Goal: Use online tool/utility: Utilize a website feature to perform a specific function

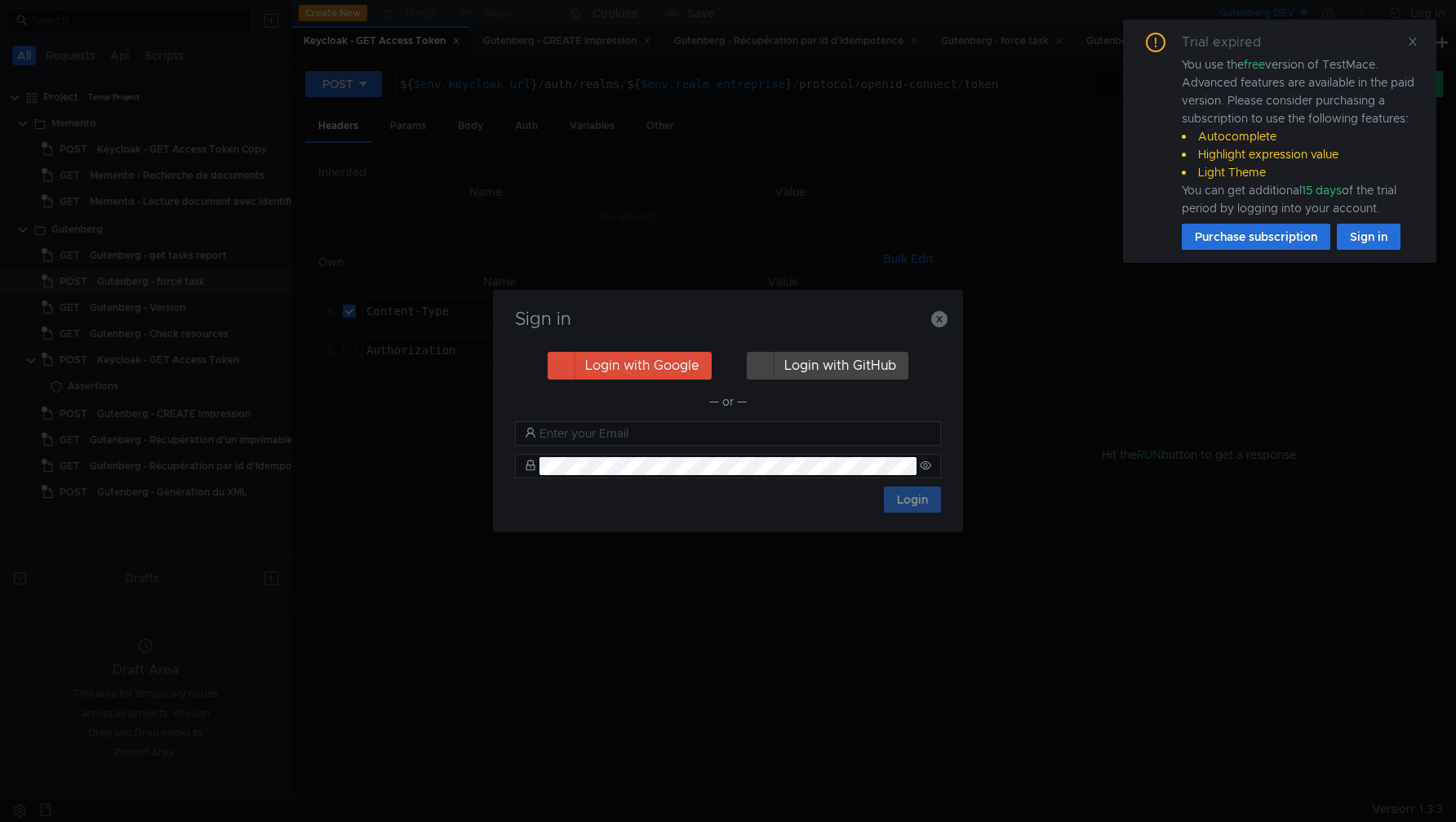
click at [941, 329] on h3 "Sign in" at bounding box center [728, 319] width 431 height 19
click at [941, 320] on icon "button" at bounding box center [940, 320] width 17 height 17
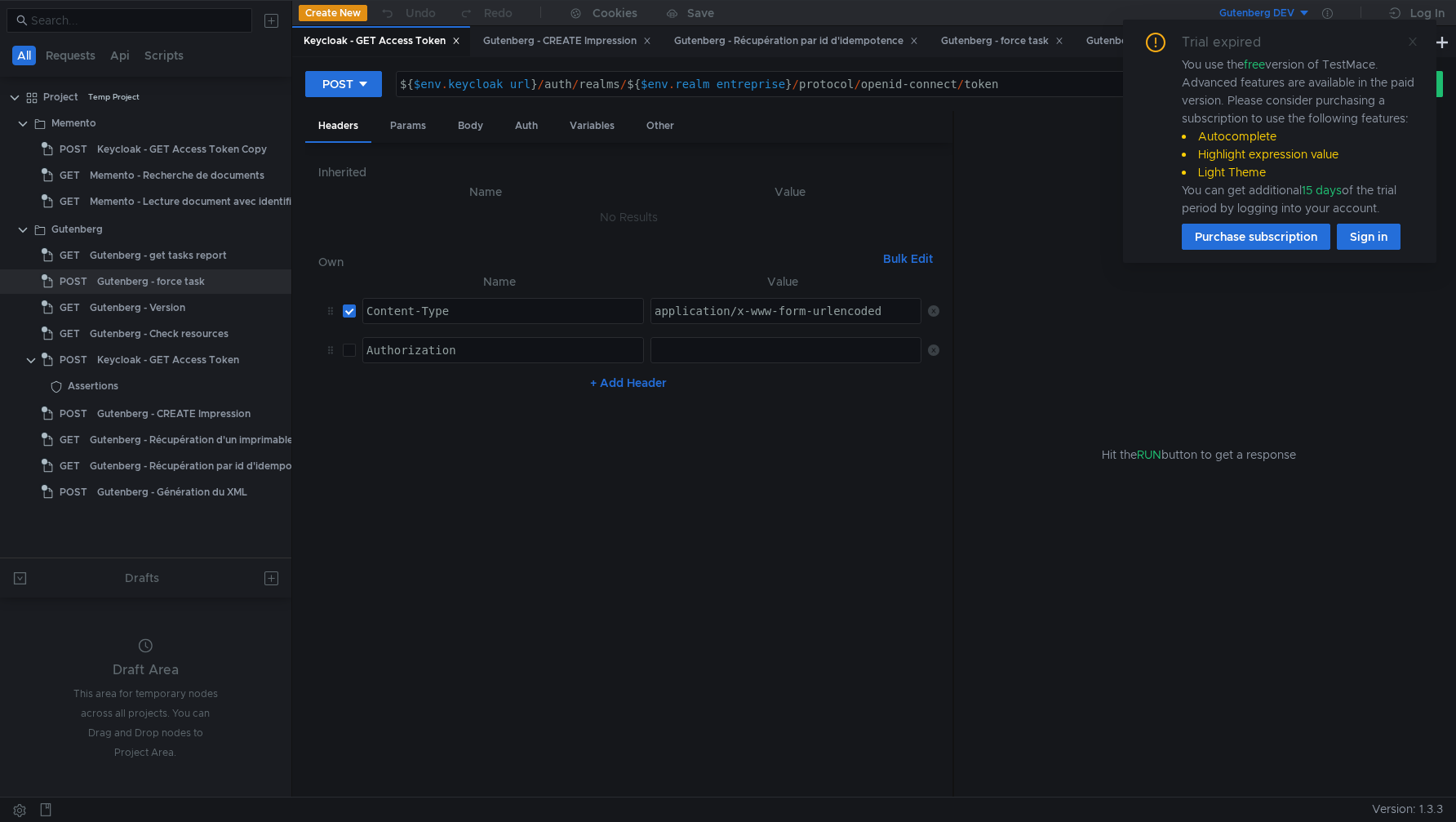
click at [1416, 44] on icon at bounding box center [1413, 42] width 12 height 12
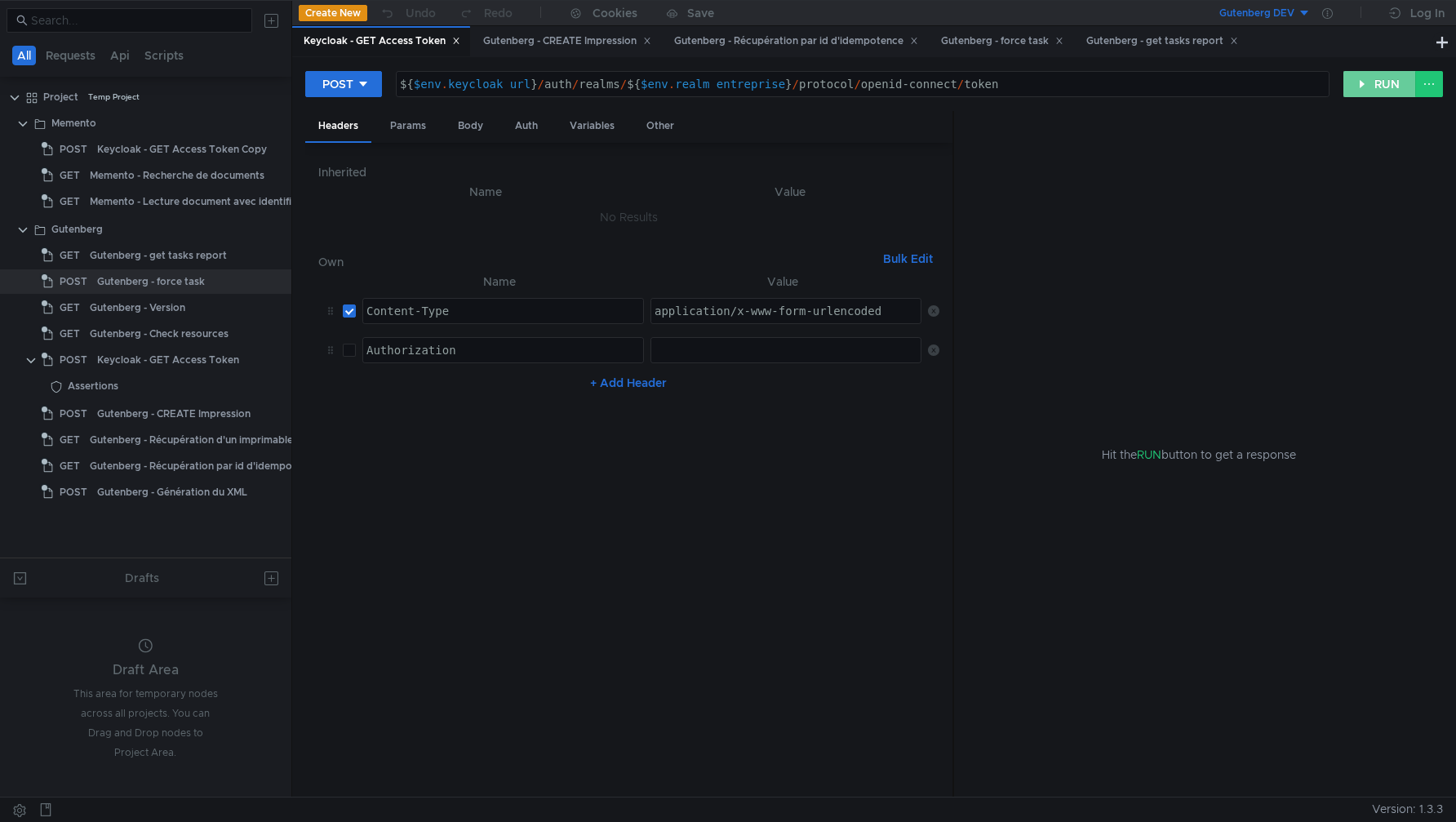
click at [1356, 89] on button "RUN" at bounding box center [1380, 84] width 73 height 26
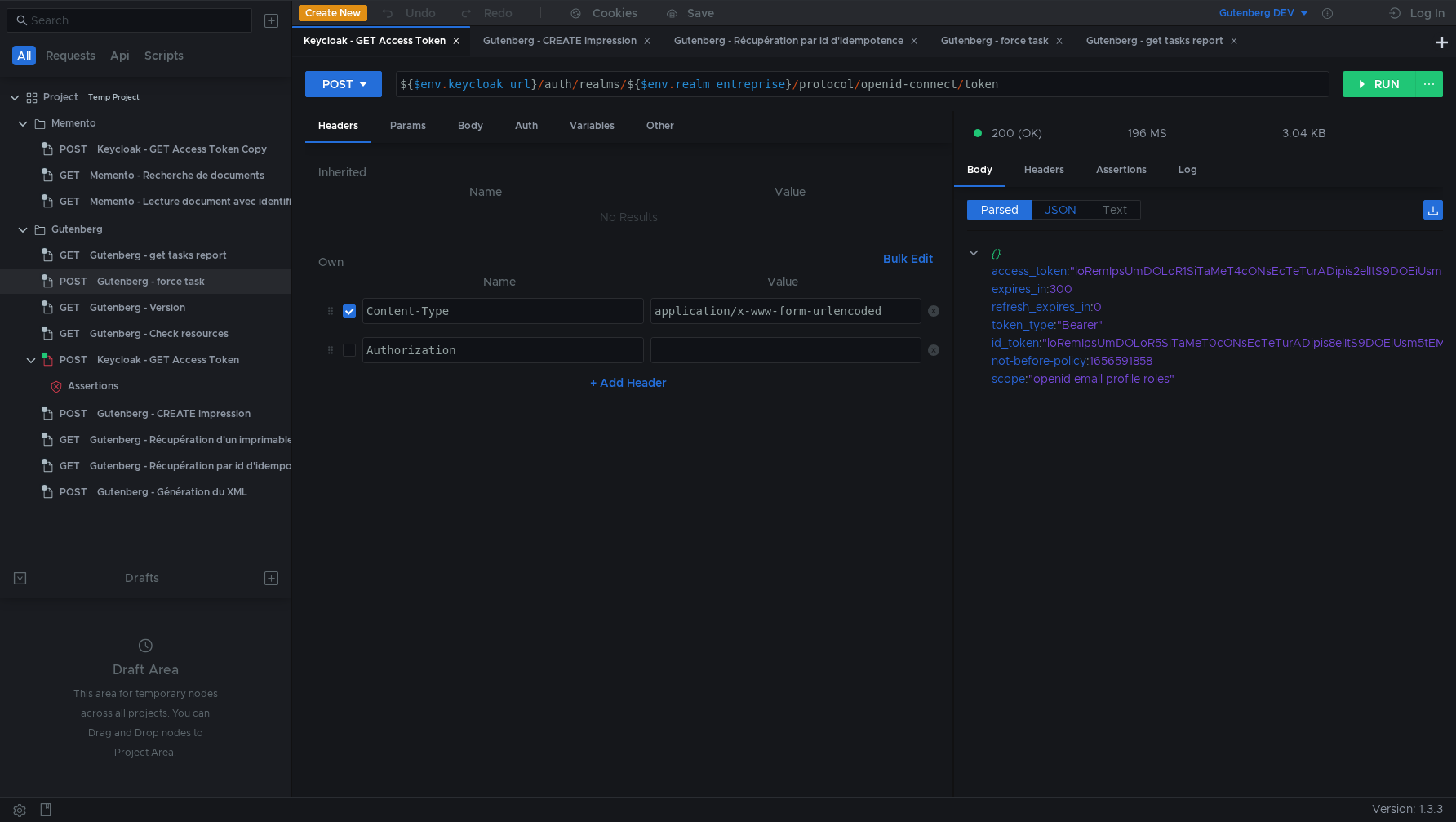
click at [1063, 208] on span "JSON" at bounding box center [1061, 210] width 32 height 15
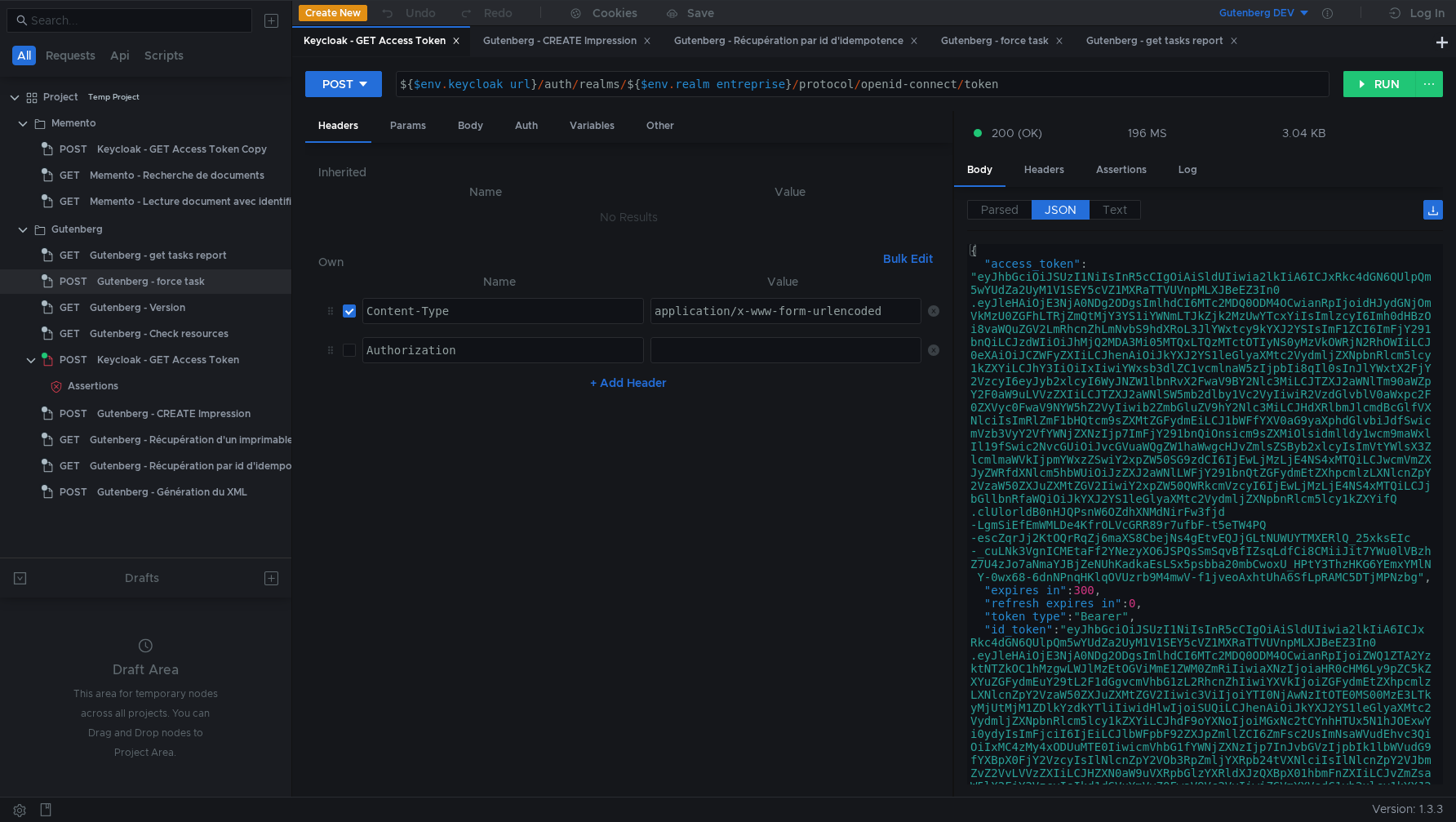
type textarea "[AUTH_TOKEN]"
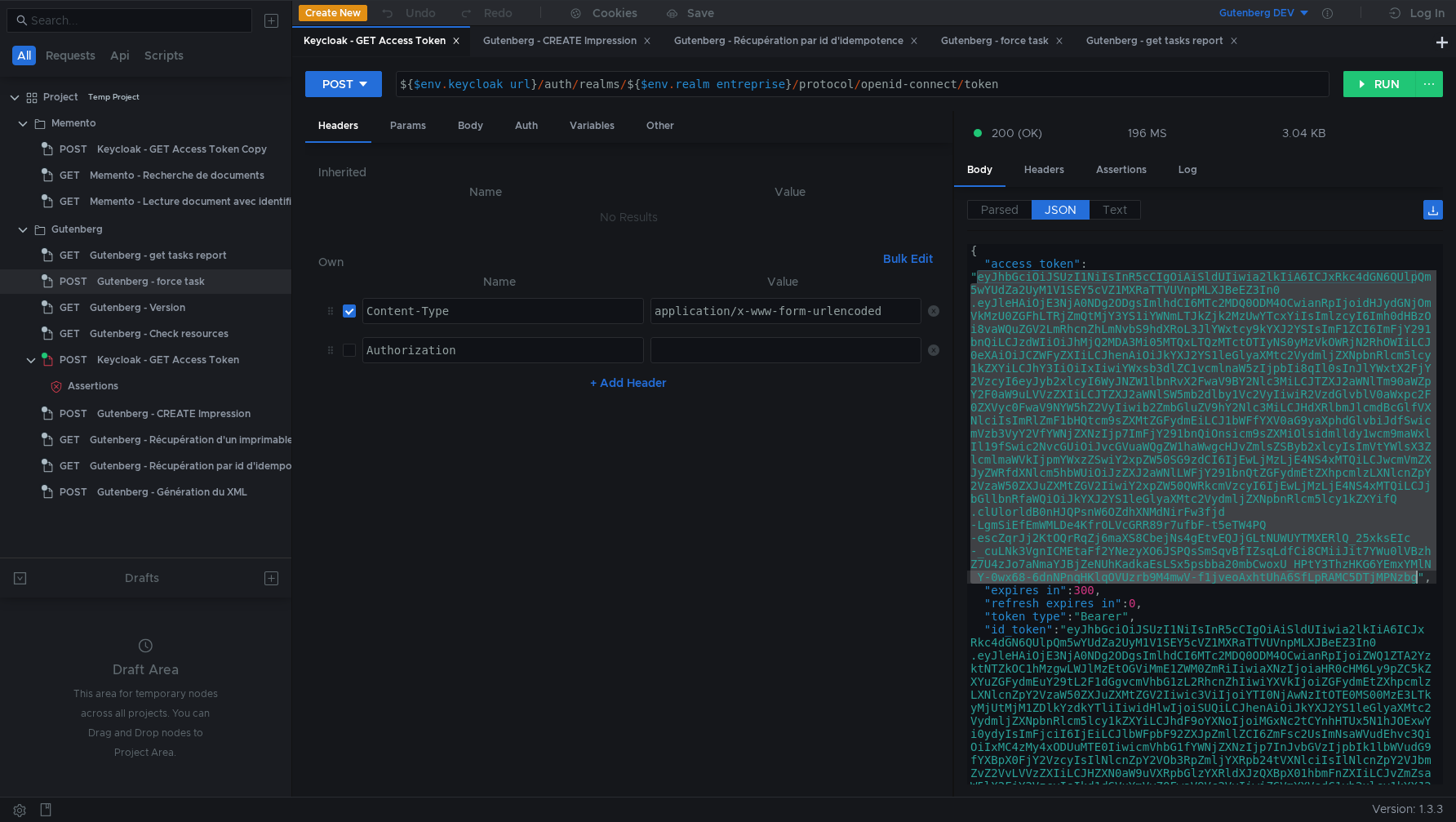
drag, startPoint x: 981, startPoint y: 278, endPoint x: 1418, endPoint y: 583, distance: 532.9
click at [1418, 583] on div "{ "access_token" : "eyJhbGciOiJSUzI1NiIsInR5cCIgOiAiSldUIiwia2lkIiA6ICJxRkc4dGN…" at bounding box center [1202, 678] width 469 height 867
click at [567, 50] on div "Gutenberg - CREATE Impression" at bounding box center [567, 41] width 189 height 30
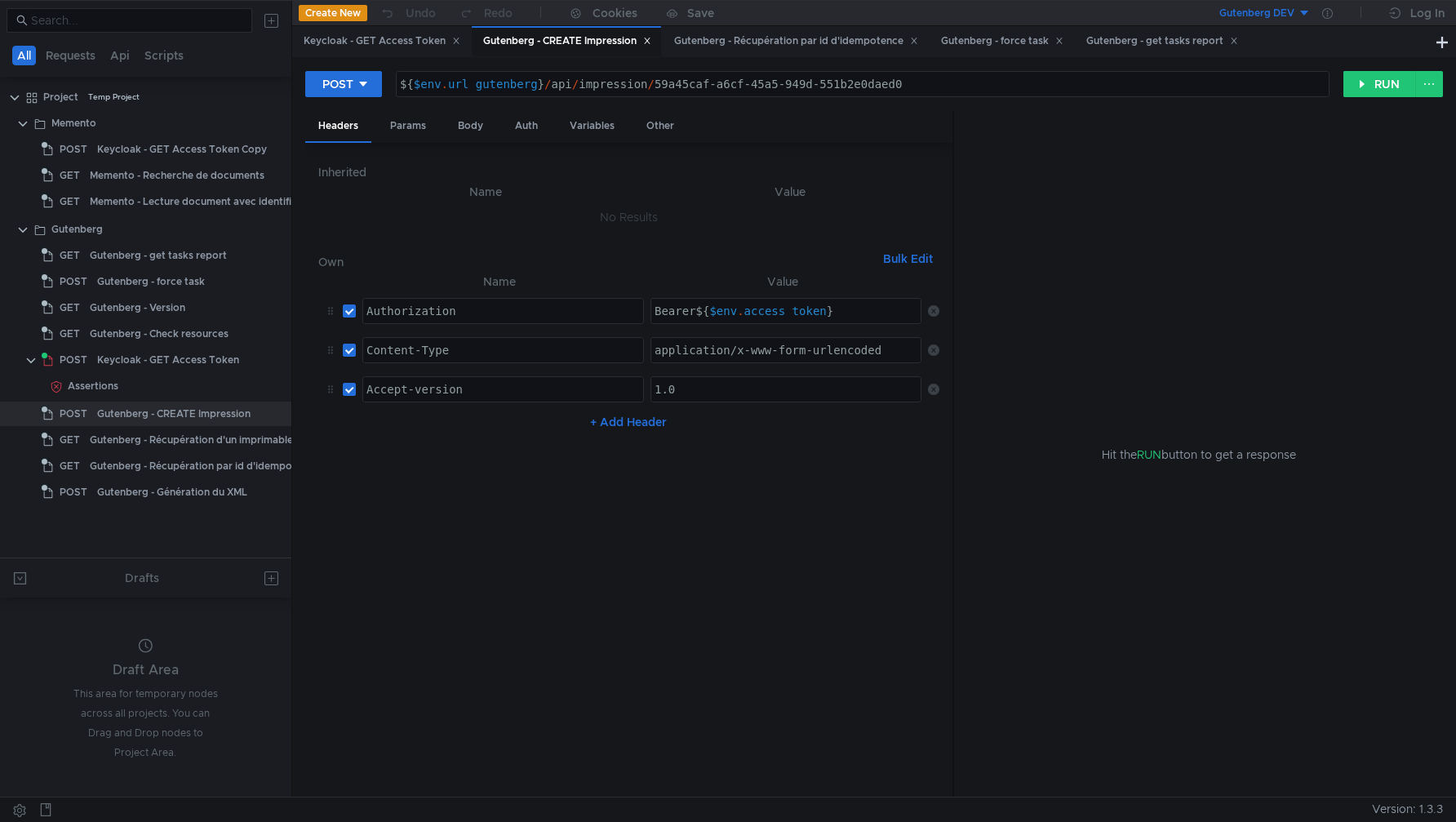
click at [1295, 10] on button "Gutenberg DEV" at bounding box center [1254, 13] width 114 height 26
click at [1246, 127] on li "Gutenberg LOCAL" at bounding box center [1311, 126] width 228 height 26
click at [1327, 13] on icon at bounding box center [1327, 13] width 11 height 11
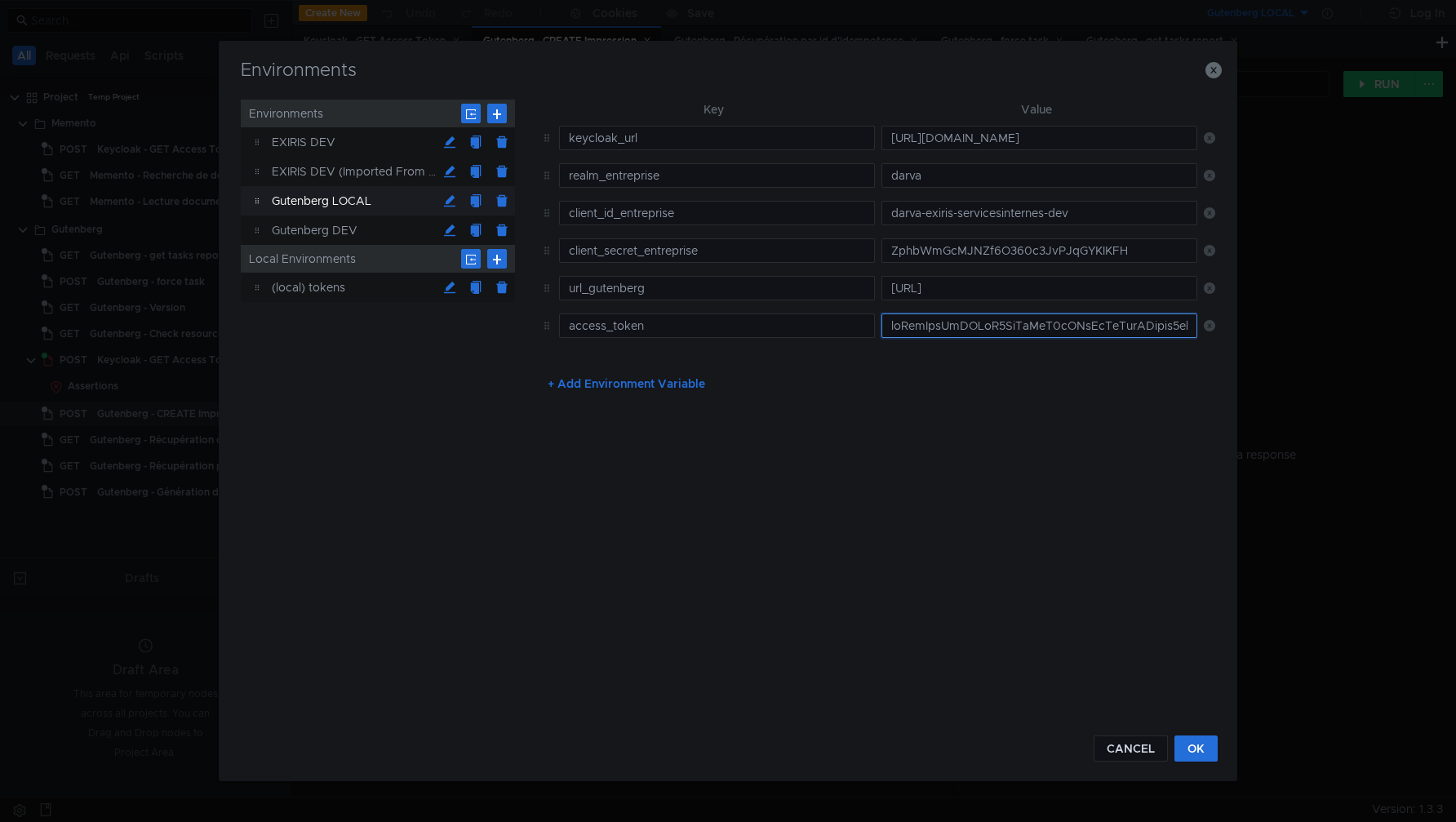
click at [943, 334] on input "text" at bounding box center [1040, 326] width 316 height 24
paste input "eyJhbGciOiJSUzI1NiIsInR5cCIgOiAiSldUIiwia2lkIiA6ICJxRkc4dGN6QUlpQm5wYUdZa2UyM1V…"
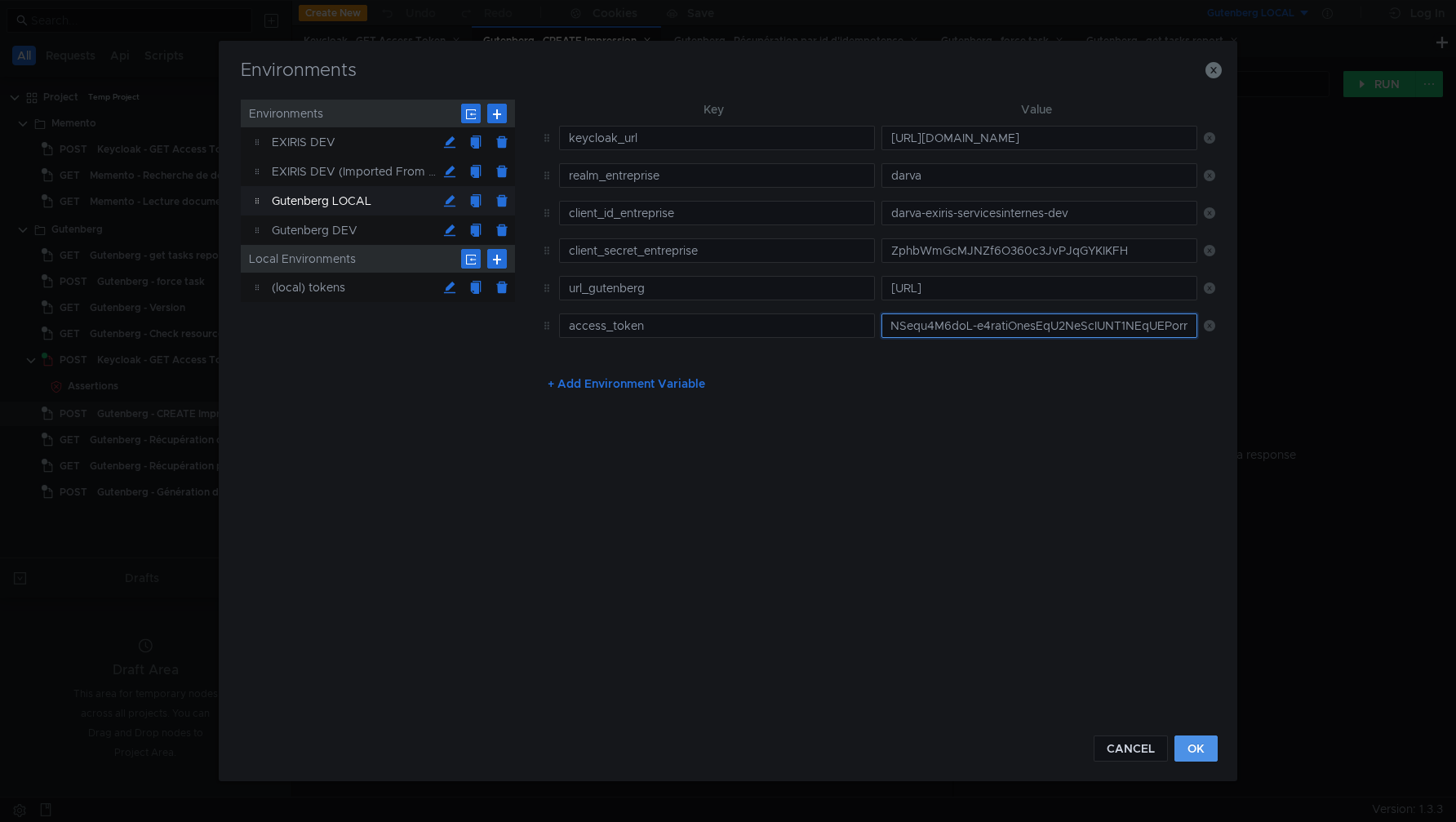
type input "eyJhbGciOiJSUzI1NiIsInR5cCIgOiAiSldUIiwia2lkIiA6ICJxRkc4dGN6QUlpQm5wYUdZa2UyM1V…"
click at [1197, 758] on button "OK" at bounding box center [1197, 748] width 44 height 26
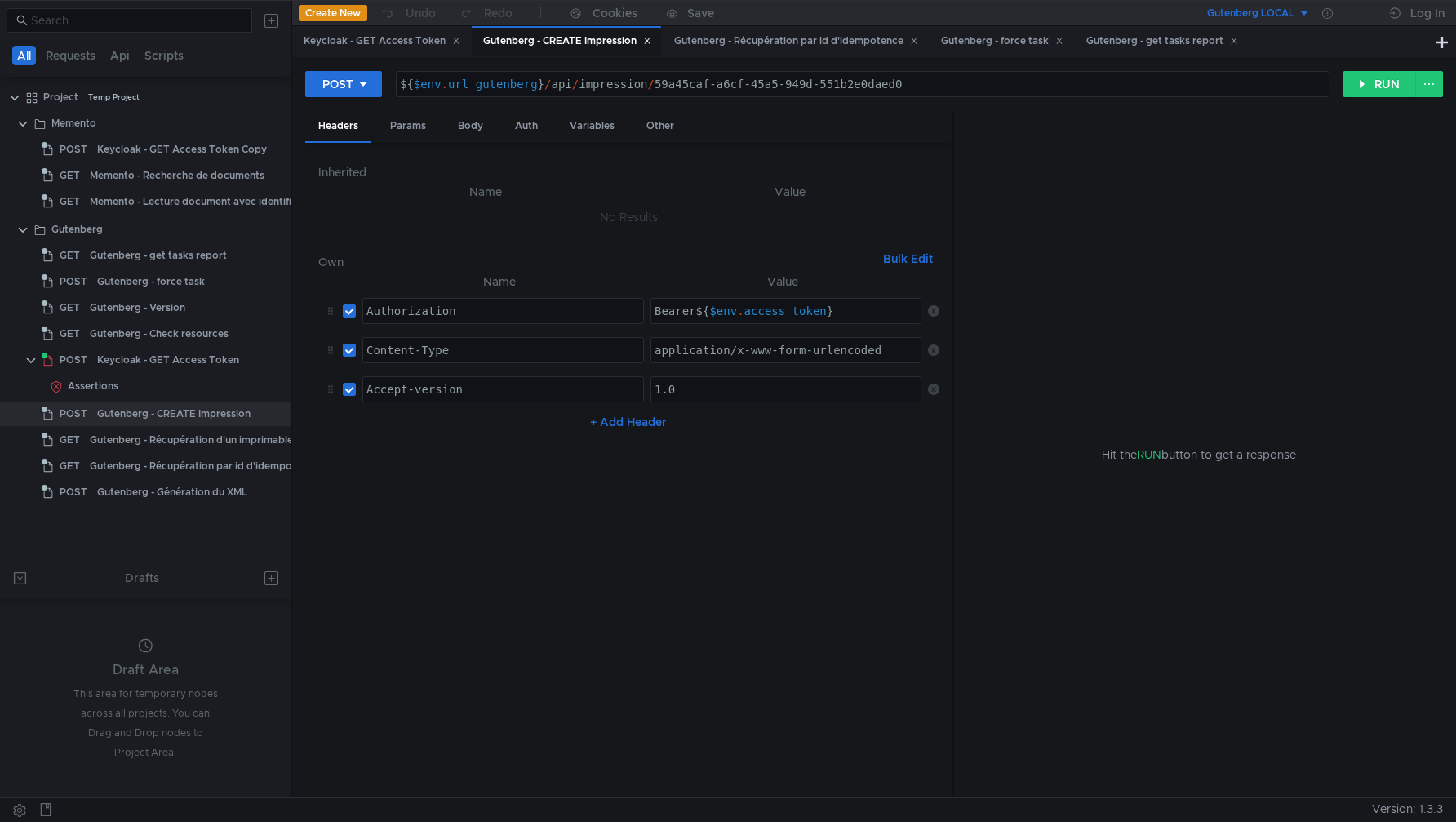
click at [618, 634] on nz-table "Name Value Authorization הההההההההההההההההההההההההההההההההההההההההההההההההההההה…" at bounding box center [628, 528] width 622 height 513
click at [1362, 79] on button "RUN" at bounding box center [1380, 84] width 73 height 26
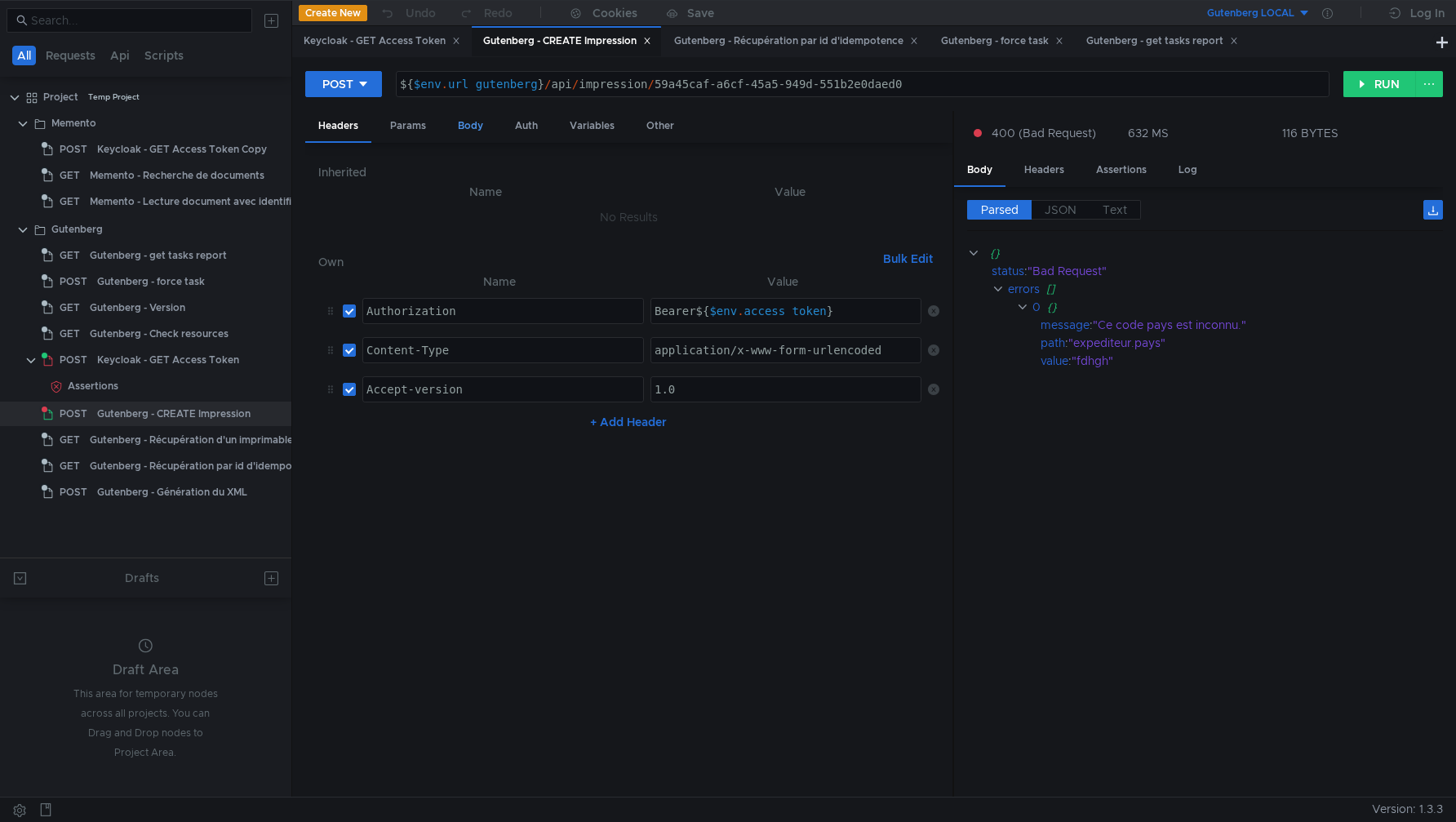
click at [475, 126] on div "Body" at bounding box center [470, 126] width 51 height 30
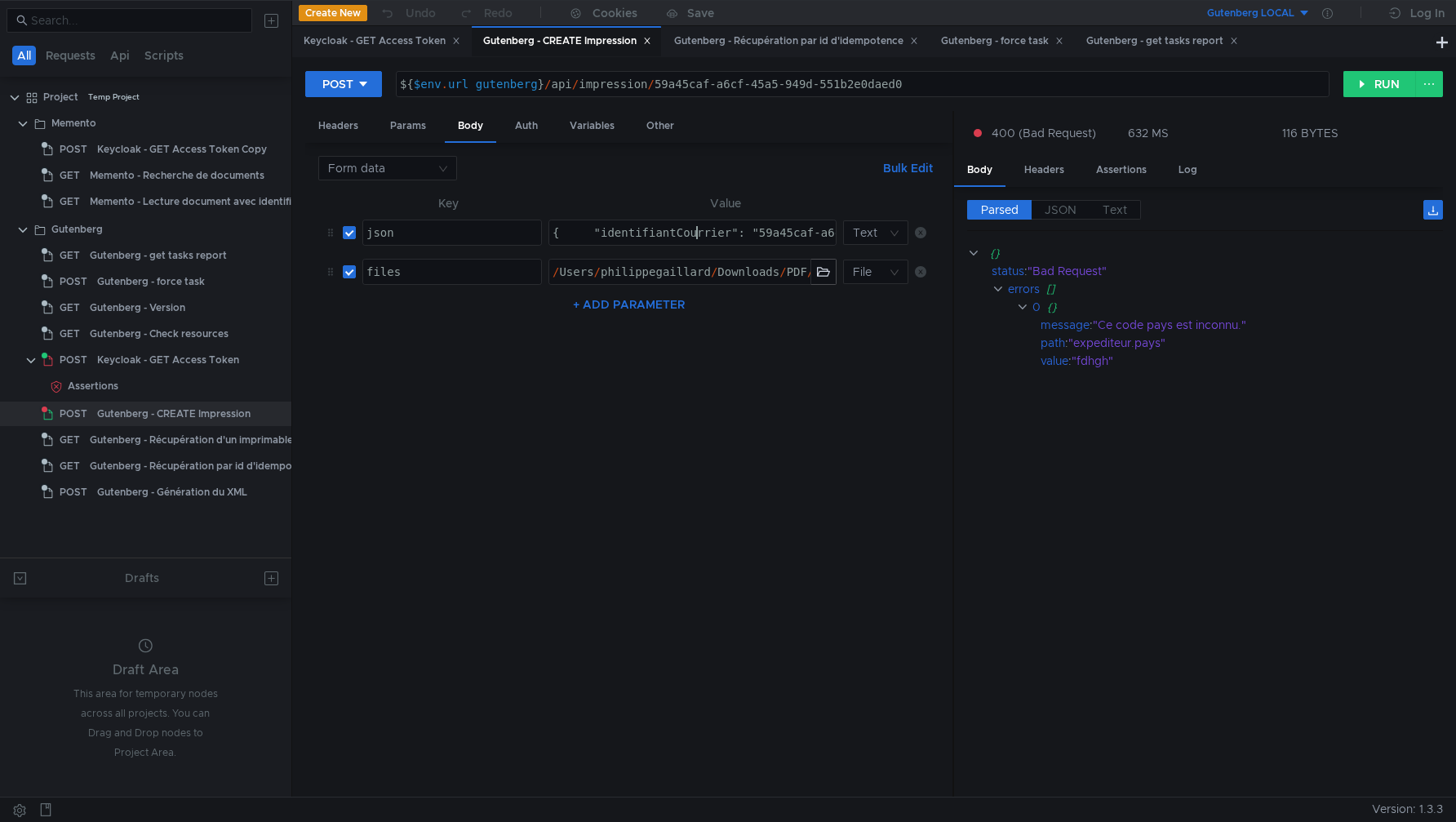
drag, startPoint x: 776, startPoint y: 230, endPoint x: 584, endPoint y: 230, distance: 192.0
click at [584, 231] on div "{ "identifiantCourrier": "59a45caf-a6cf-45a5-949d-551b2e0daed0", "rectoVerso": …" at bounding box center [1250, 245] width 3923 height 39
click at [584, 230] on div "{ "identifiantCourrier": "59a45caf-a6cf-45a5-949d-551b2e0daed0", "rectoVerso": …" at bounding box center [1250, 245] width 3923 height 39
drag, startPoint x: 679, startPoint y: 232, endPoint x: 838, endPoint y: 228, distance: 159.1
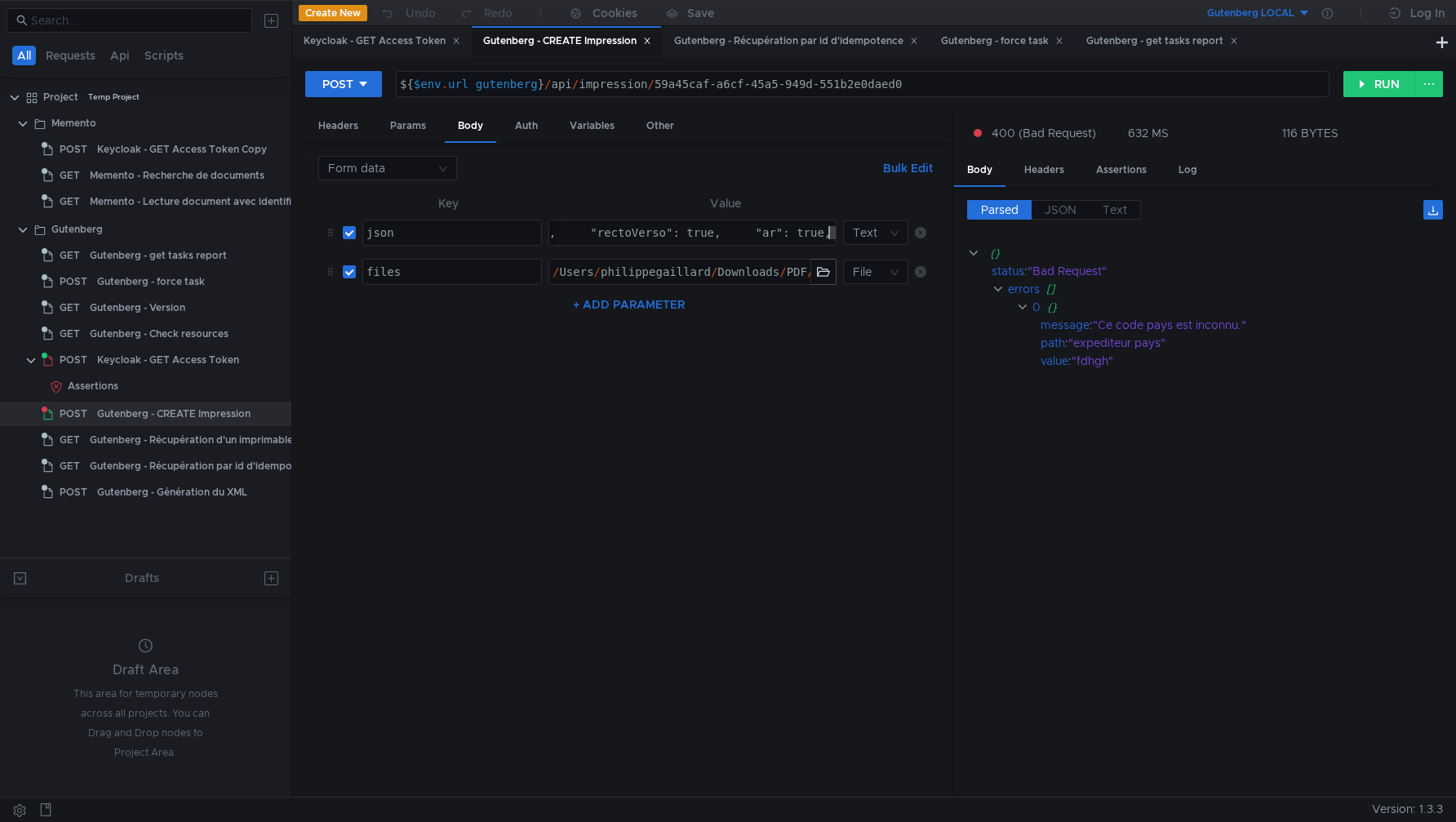
click at [838, 228] on div "{ "identifiantCourrier": "59a45caf-a6cf-45a5-949d-551b2e0daed0", "rectoVerso": …" at bounding box center [729, 232] width 360 height 26
drag, startPoint x: 725, startPoint y: 235, endPoint x: 751, endPoint y: 224, distance: 28.2
click at [751, 223] on div "{ "identifiantCourrier": "59a45caf-a6cf-45a5-949d-551b2e0daed0", "rectoVerso": …" at bounding box center [692, 232] width 286 height 24
click at [663, 229] on div "{ "identifiantCourrier": "59a45caf-a6cf-45a5-949d-551b2e0daed0", "rectoVerso": …" at bounding box center [311, 245] width 3923 height 39
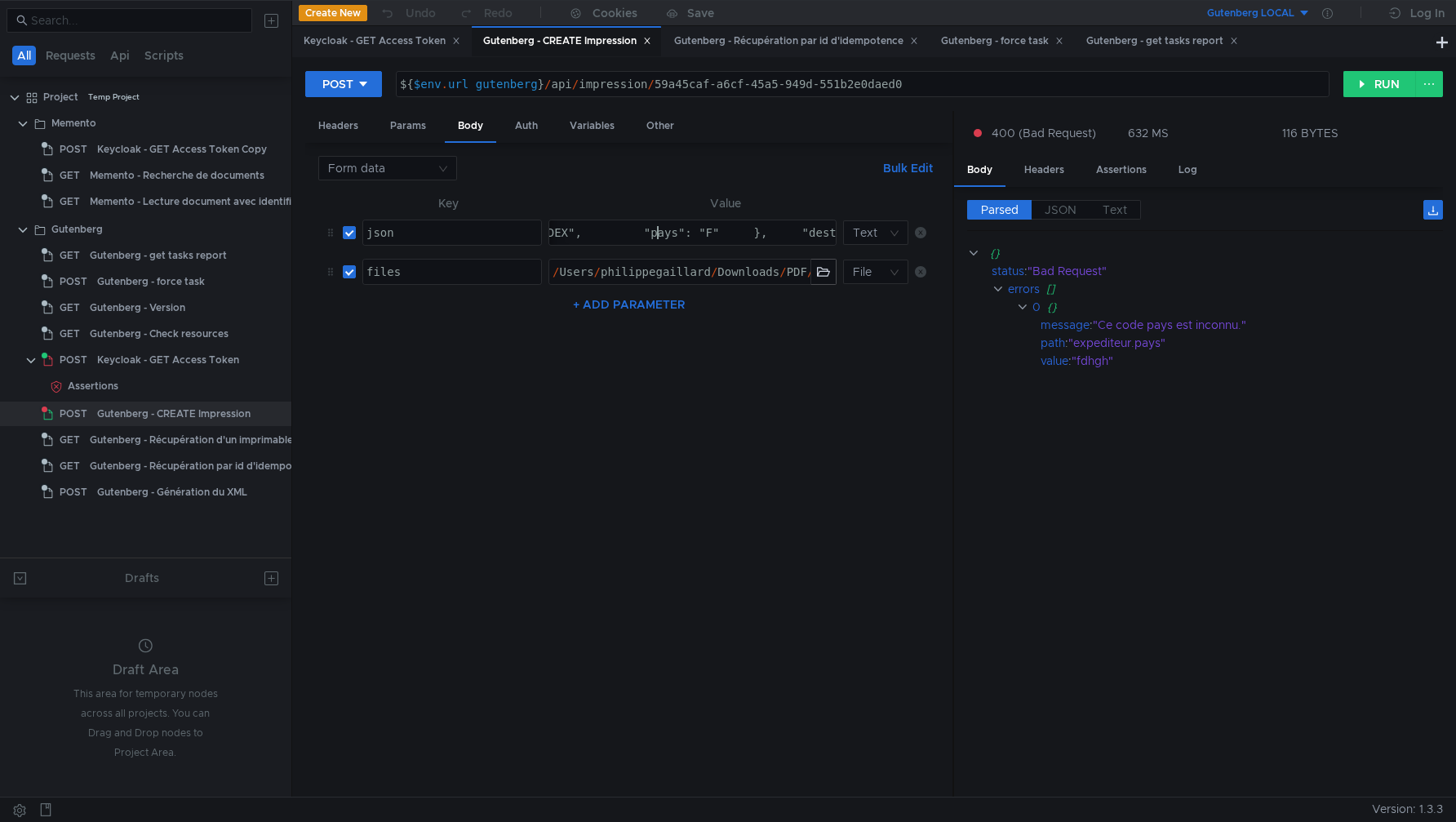
scroll to position [0, 165]
type textarea "{ "identifiantCourrier": "59a45caf-a6cf-45a5-949d-551b2e0daed0", "rectoVerso": …"
click at [1371, 83] on button "RUN" at bounding box center [1380, 84] width 73 height 26
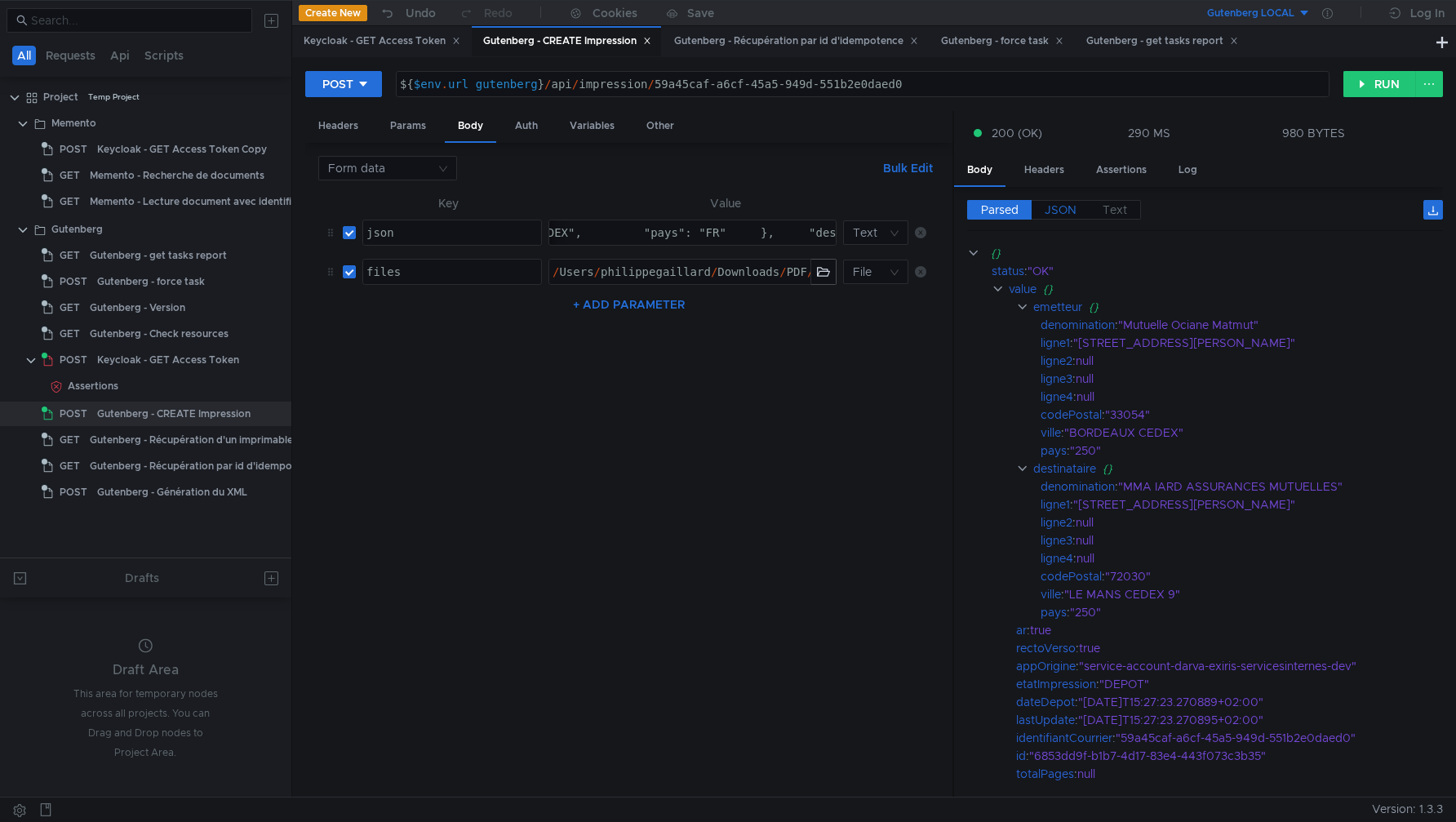
click at [1062, 211] on span "JSON" at bounding box center [1061, 210] width 32 height 15
